Goal: Information Seeking & Learning: Learn about a topic

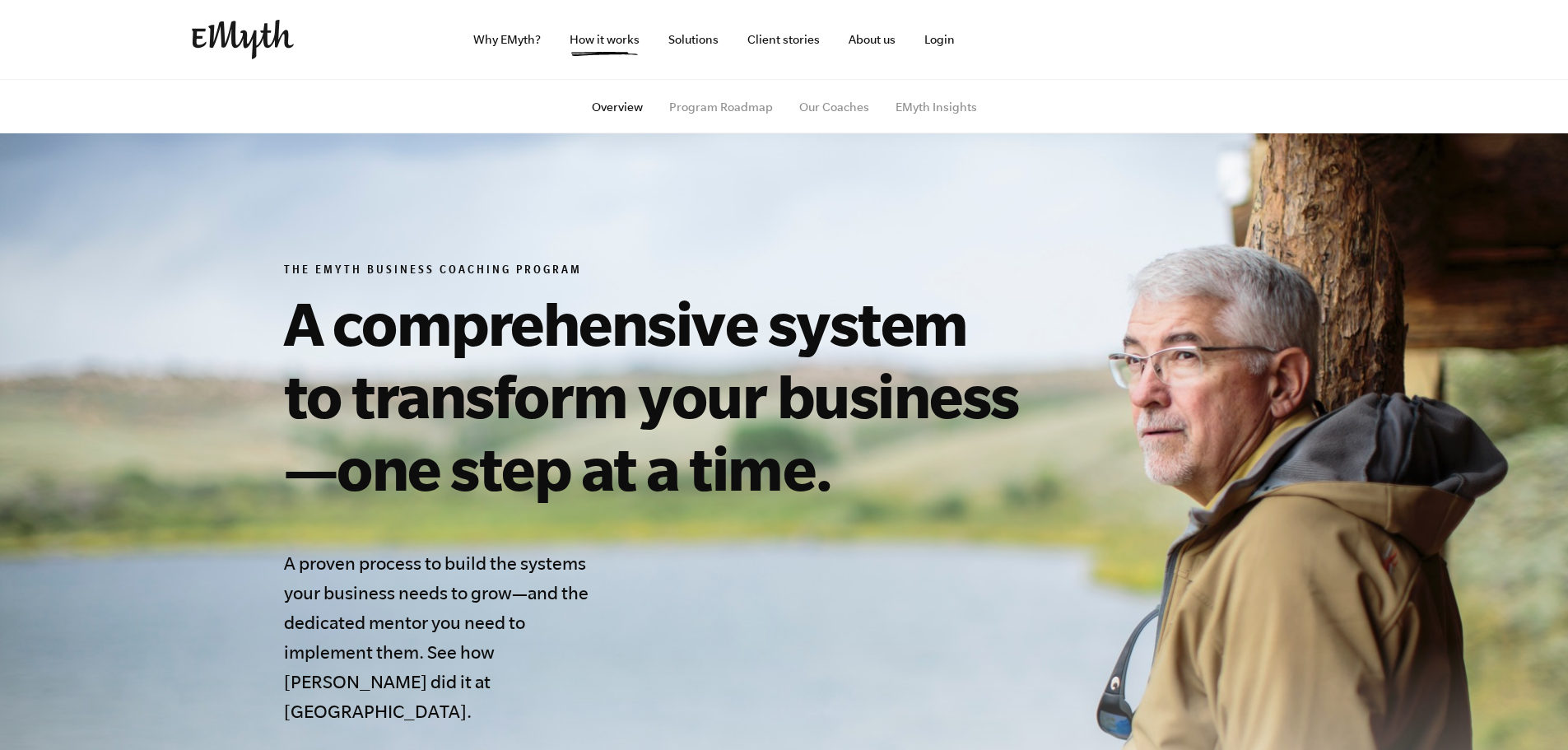
click at [246, 51] on img at bounding box center [242, 40] width 102 height 40
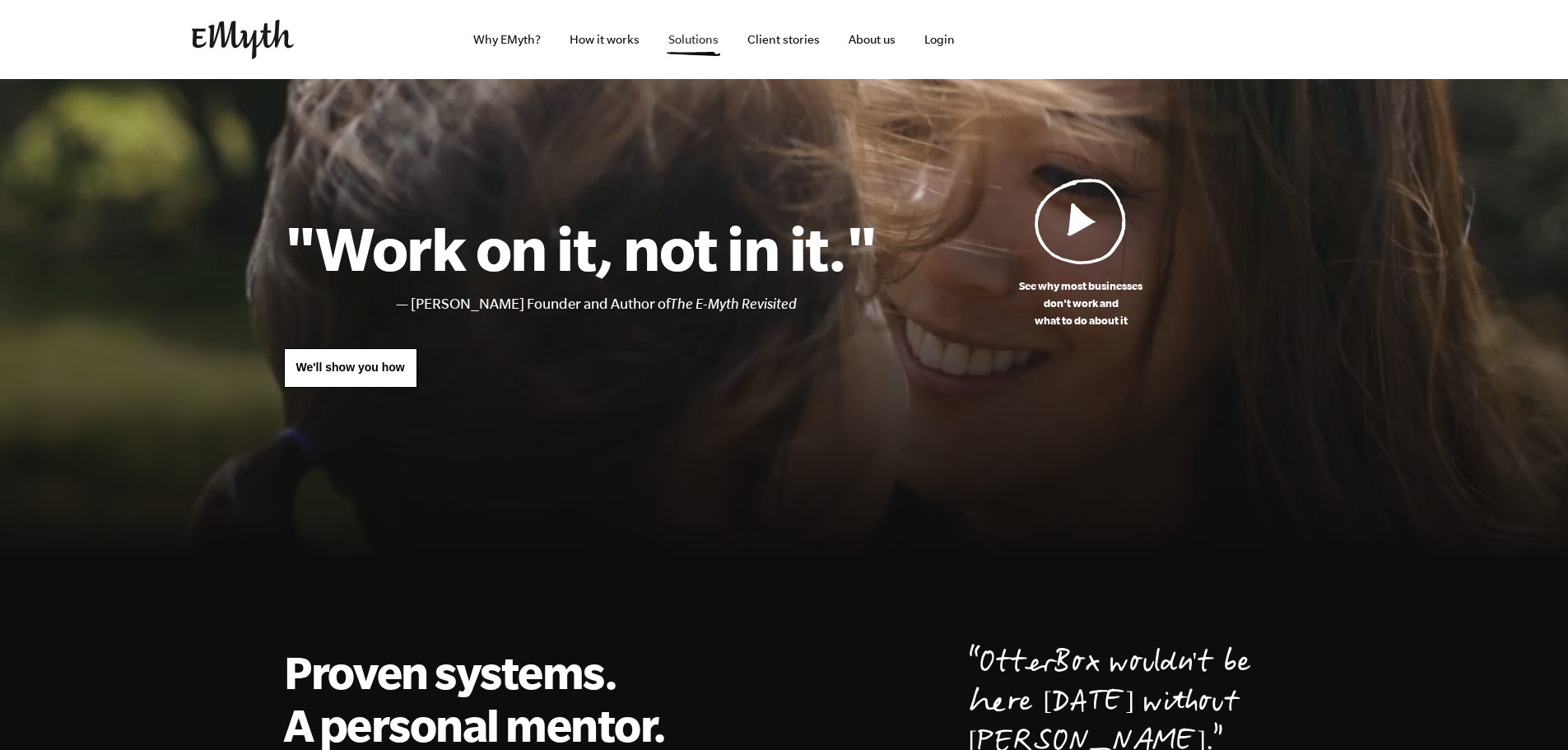
click at [692, 44] on link "Solutions" at bounding box center [693, 39] width 76 height 79
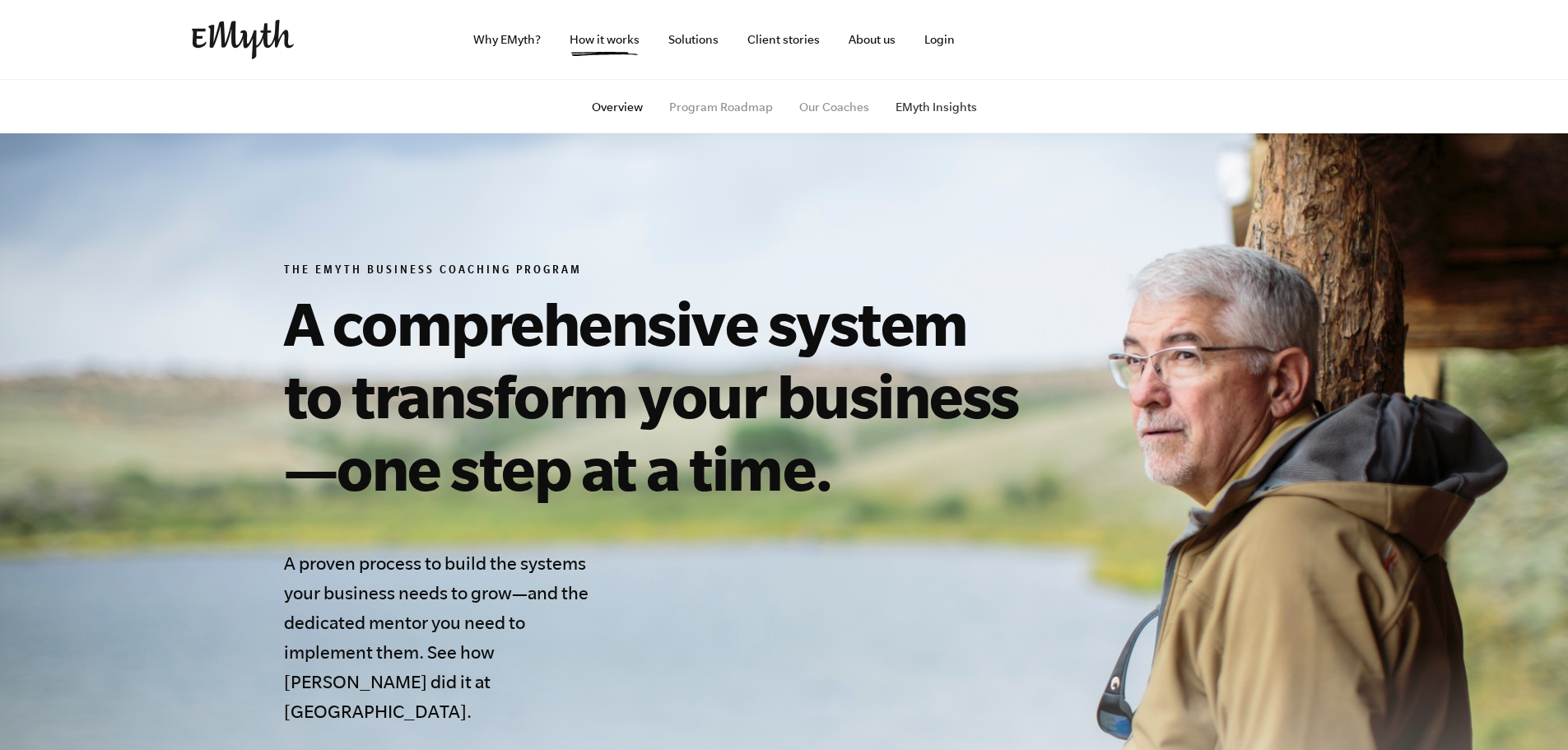
click at [902, 102] on link "EMyth Insights" at bounding box center [936, 107] width 82 height 14
click at [702, 111] on link "Program Roadmap" at bounding box center [721, 107] width 103 height 14
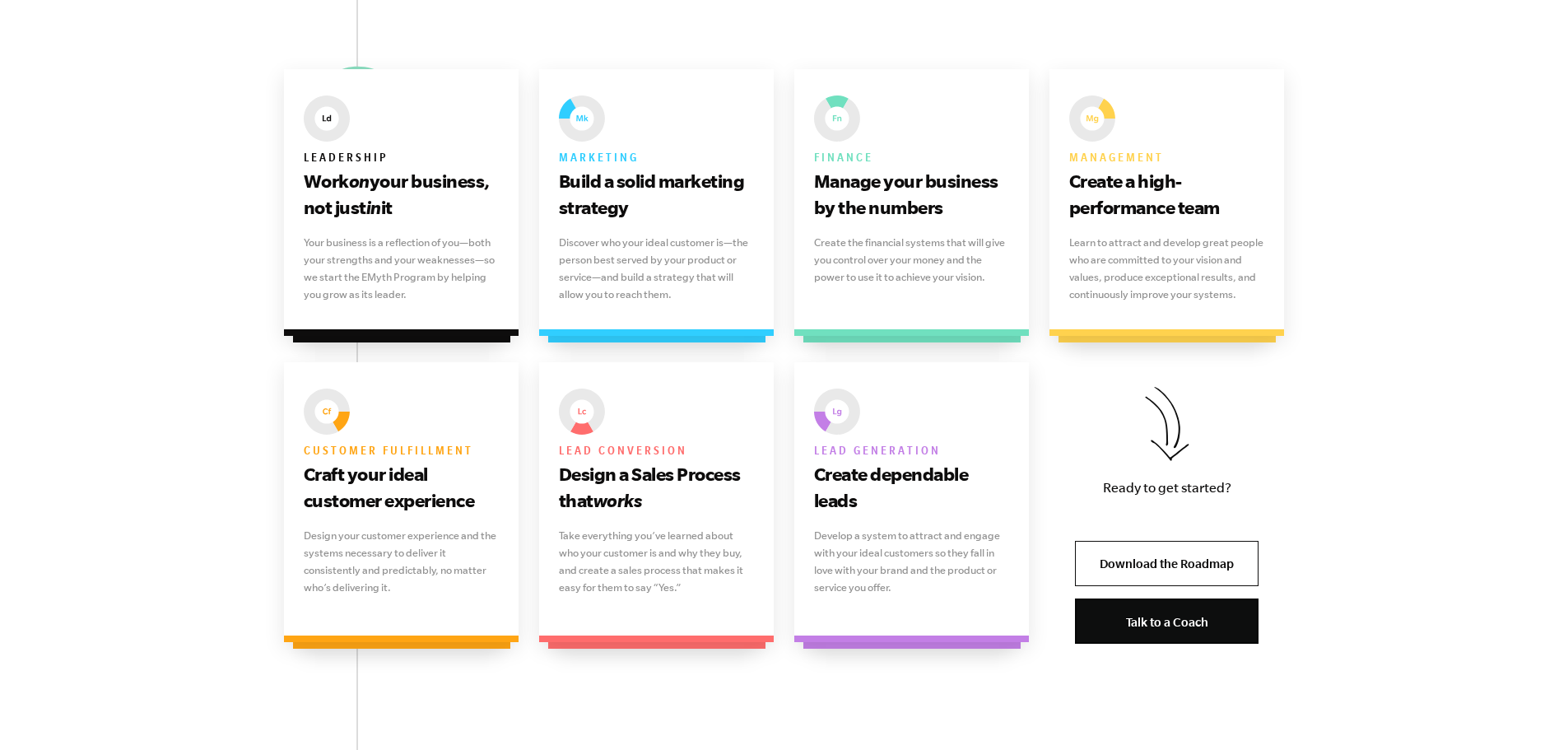
scroll to position [1069, 0]
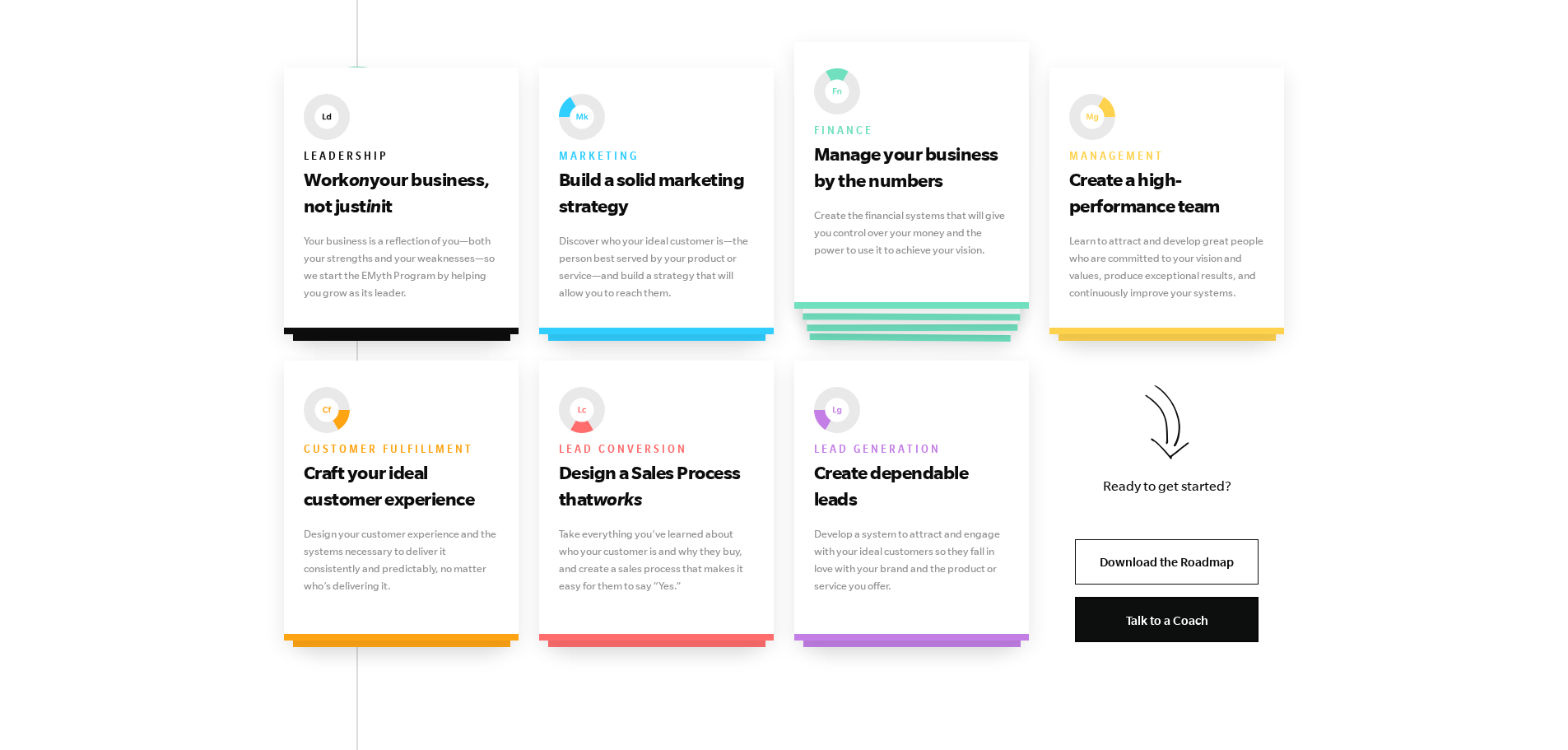
click at [925, 131] on h6 "Finance" at bounding box center [912, 131] width 196 height 20
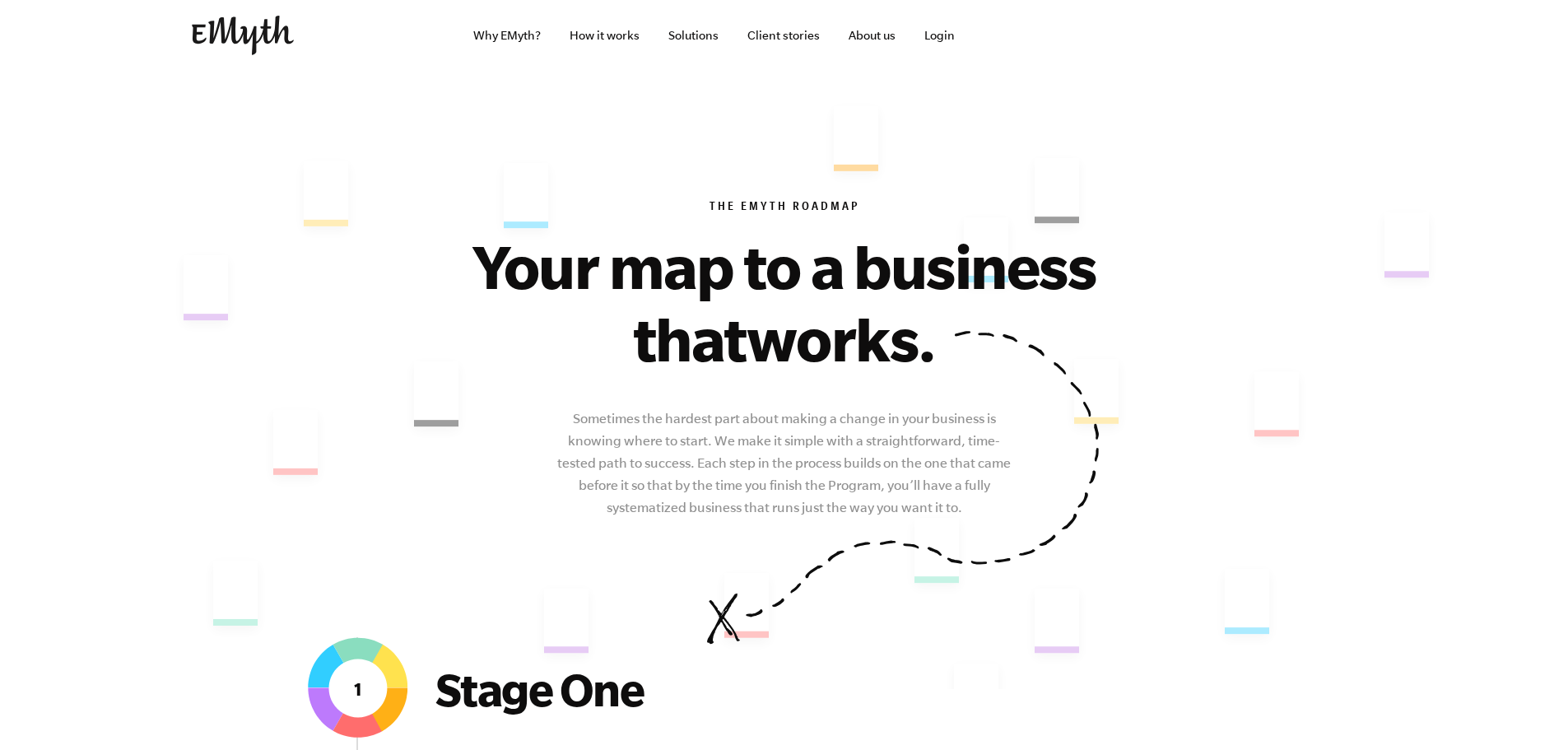
scroll to position [0, 0]
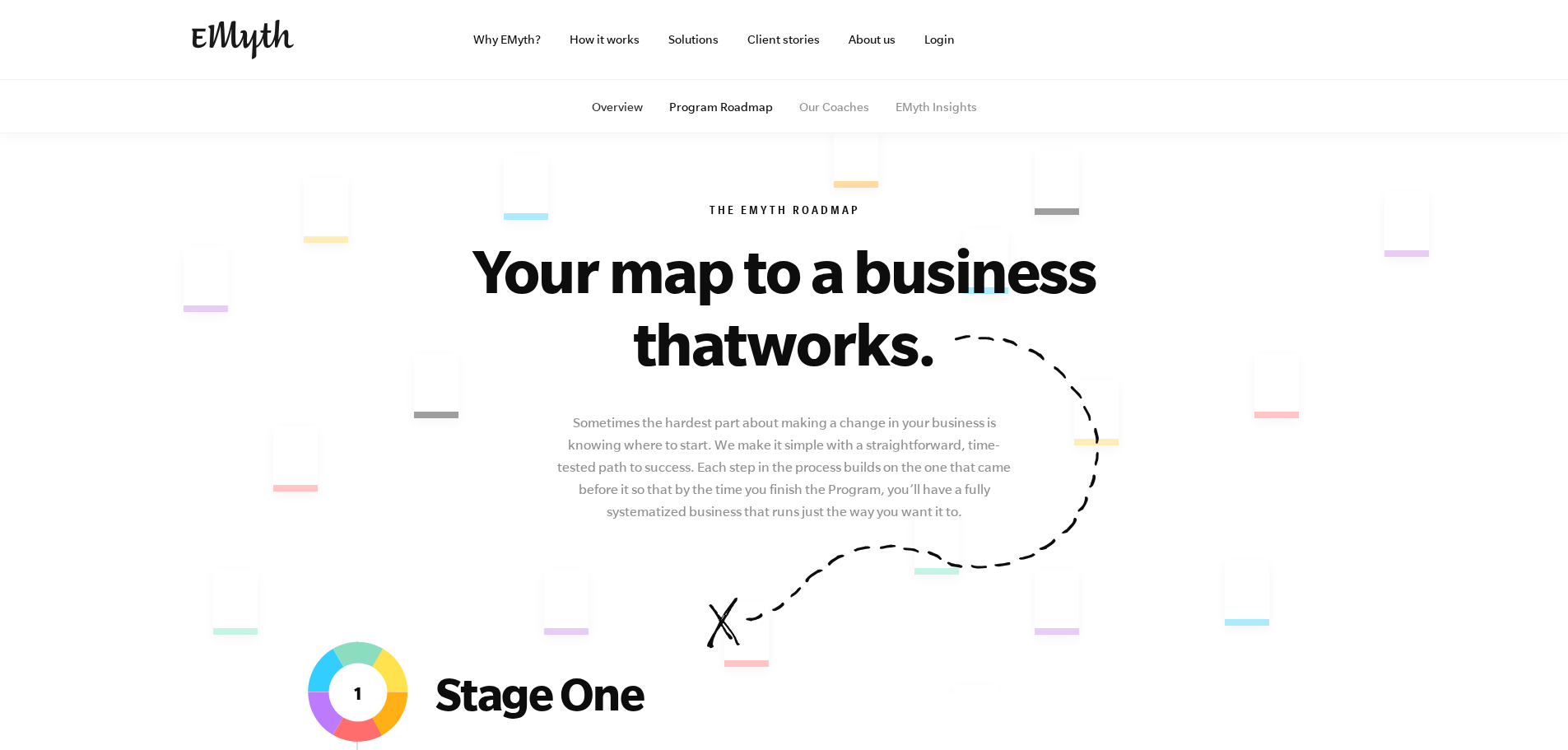
click at [614, 102] on link "Overview" at bounding box center [617, 107] width 51 height 14
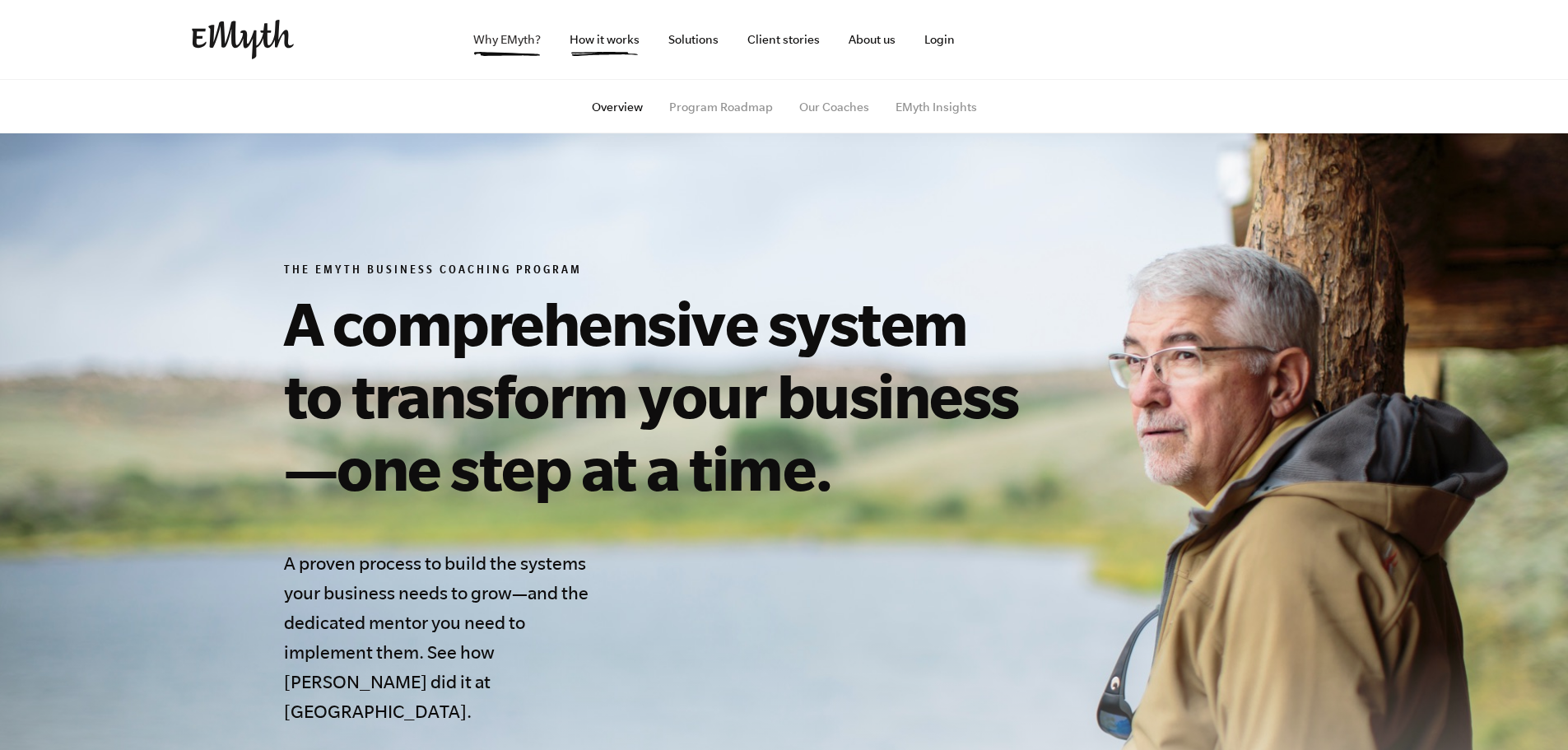
click at [502, 45] on link "Why EMyth?" at bounding box center [506, 39] width 93 height 79
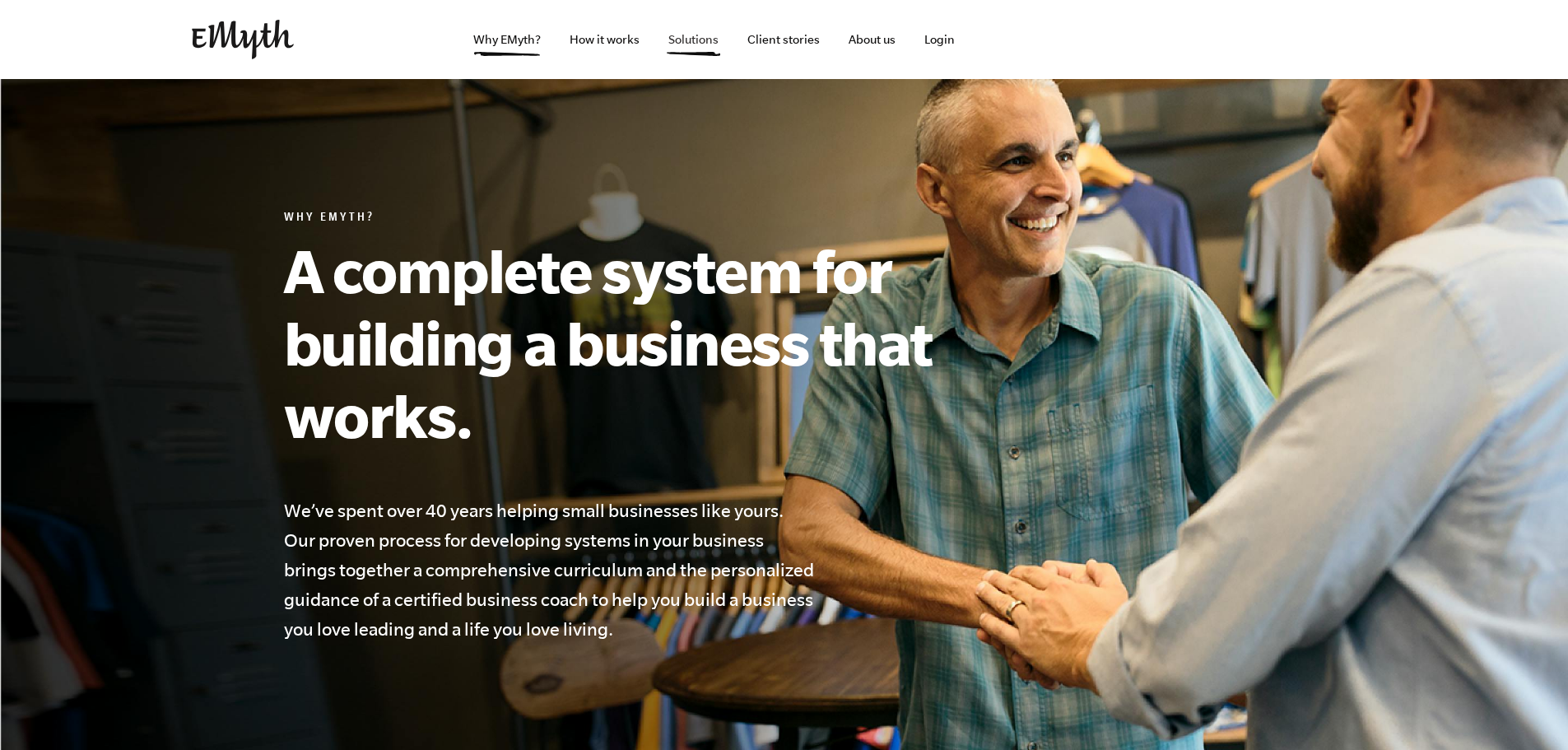
click at [706, 46] on link "Solutions" at bounding box center [693, 39] width 76 height 79
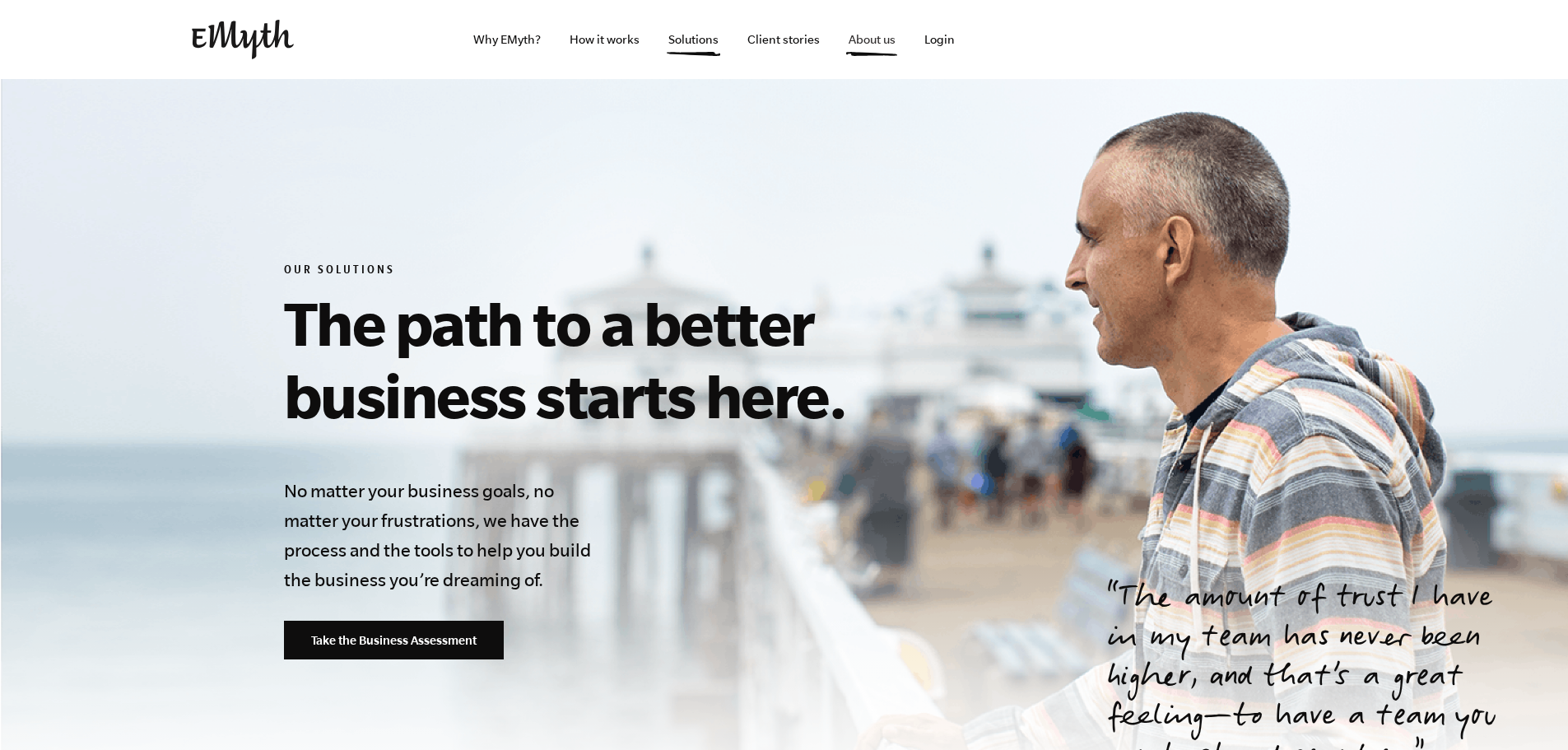
click at [877, 51] on link "About us" at bounding box center [872, 39] width 74 height 79
